Goal: Information Seeking & Learning: Check status

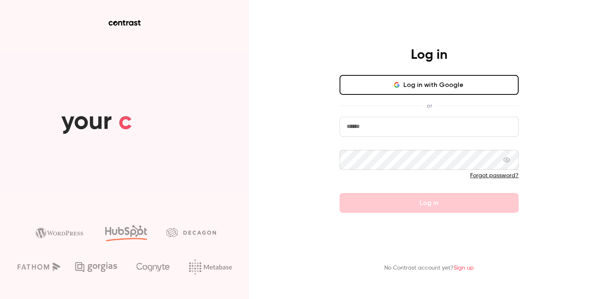
click at [435, 90] on button "Log in with Google" at bounding box center [428, 85] width 179 height 20
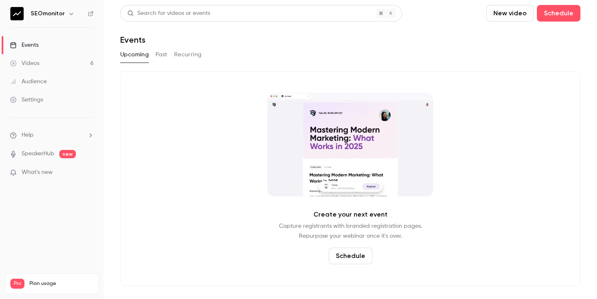
click at [63, 63] on link "Videos 6" at bounding box center [52, 63] width 104 height 18
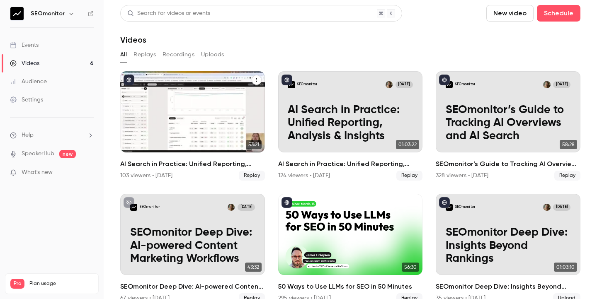
click at [206, 163] on h2 "AI Search in Practice: Unified Reporting, Analysis & Insights" at bounding box center [192, 164] width 145 height 10
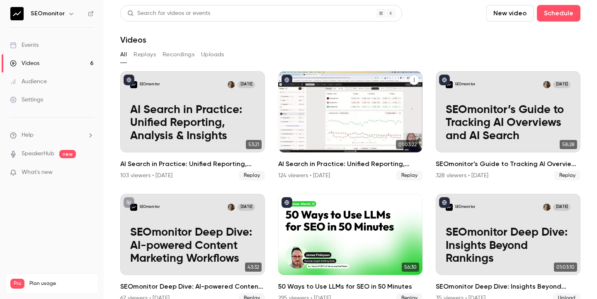
click at [338, 162] on h2 "AI Search in Practice: Unified Reporting, Analysis & Insights" at bounding box center [350, 164] width 145 height 10
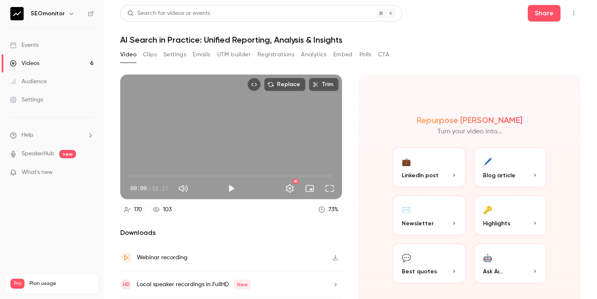
click at [287, 54] on button "Registrations" at bounding box center [275, 54] width 37 height 13
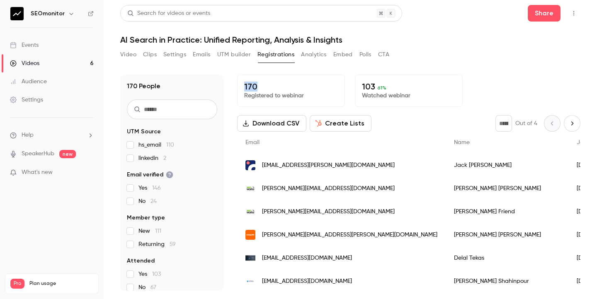
drag, startPoint x: 244, startPoint y: 89, endPoint x: 269, endPoint y: 89, distance: 25.7
click at [269, 89] on p "170" at bounding box center [291, 87] width 94 height 10
copy p "170"
click at [315, 56] on button "Analytics" at bounding box center [314, 54] width 26 height 13
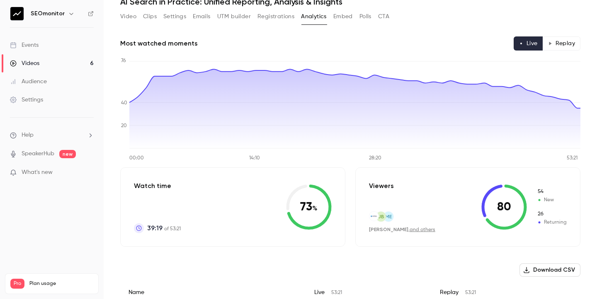
scroll to position [37, 0]
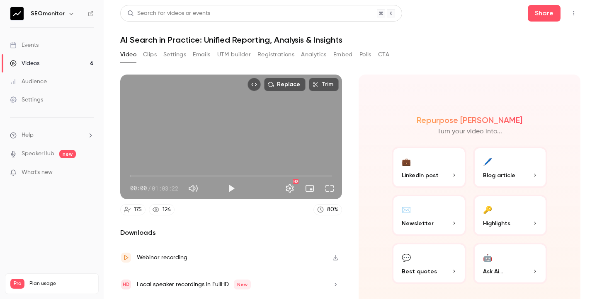
click at [314, 54] on button "Analytics" at bounding box center [314, 54] width 26 height 13
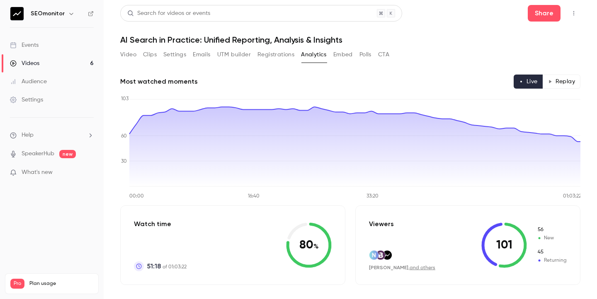
click at [269, 56] on button "Registrations" at bounding box center [275, 54] width 37 height 13
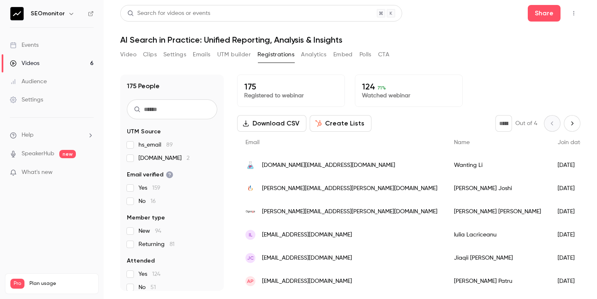
click at [312, 56] on button "Analytics" at bounding box center [314, 54] width 26 height 13
